Goal: Navigation & Orientation: Find specific page/section

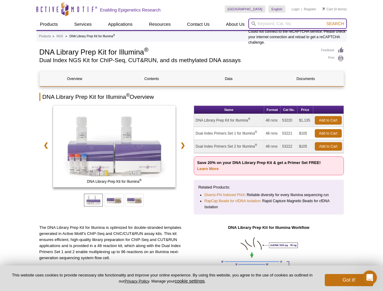
click at [297, 24] on input "search" at bounding box center [297, 23] width 99 height 10
click at [335, 24] on span "Search" at bounding box center [335, 23] width 18 height 5
click at [45, 145] on link "❮" at bounding box center [45, 145] width 13 height 14
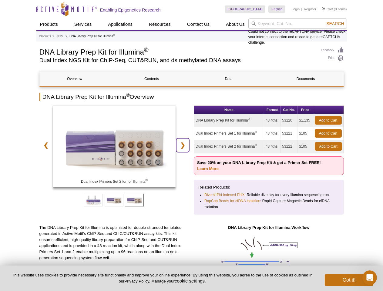
click at [184, 145] on link "❯" at bounding box center [182, 145] width 13 height 14
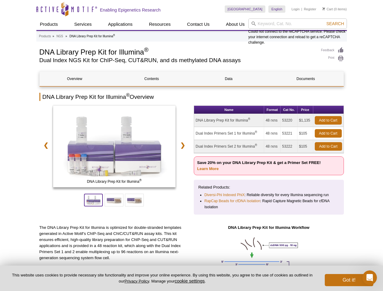
click at [93, 200] on span at bounding box center [93, 200] width 19 height 13
click at [114, 200] on span at bounding box center [114, 200] width 19 height 13
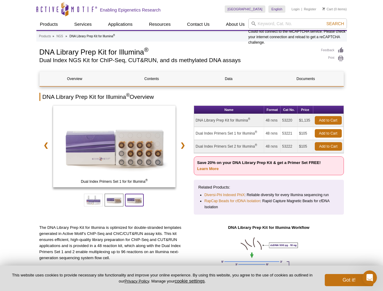
click at [134, 200] on span at bounding box center [134, 200] width 19 height 13
click at [191, 281] on button "cookie settings" at bounding box center [190, 280] width 30 height 5
